Goal: Use online tool/utility: Utilize a website feature to perform a specific function

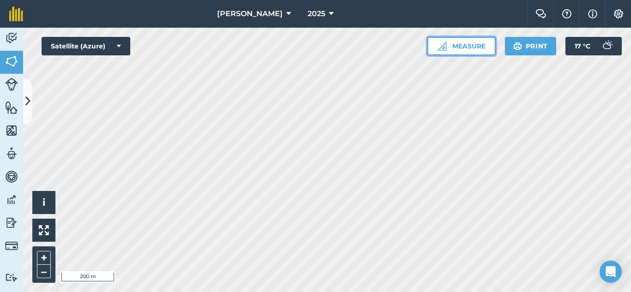
click at [442, 46] on img at bounding box center [441, 46] width 9 height 9
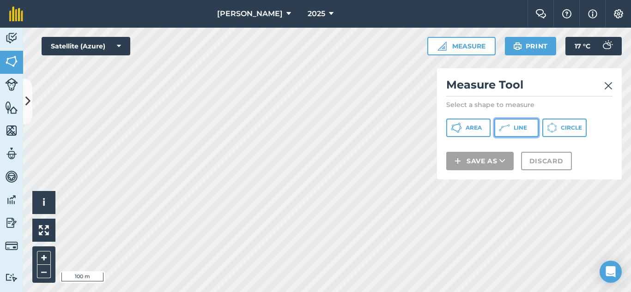
click at [504, 129] on icon at bounding box center [503, 127] width 11 height 11
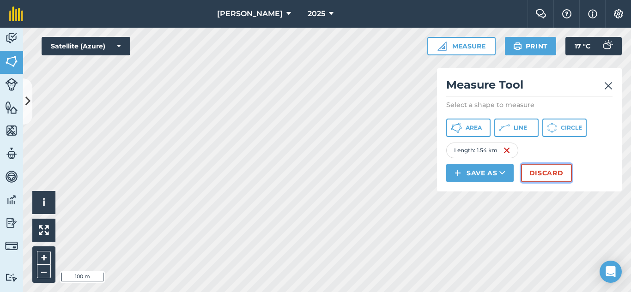
click at [544, 177] on button "Discard" at bounding box center [546, 173] width 51 height 18
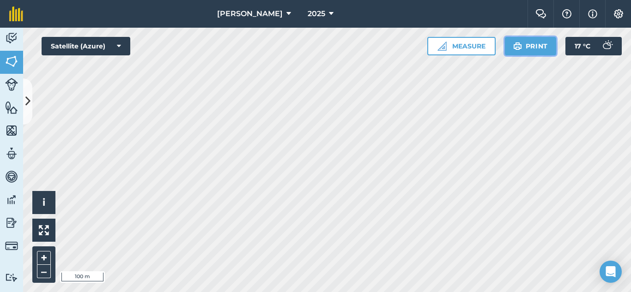
click at [534, 41] on button "Print" at bounding box center [530, 46] width 52 height 18
